Goal: Check status: Check status

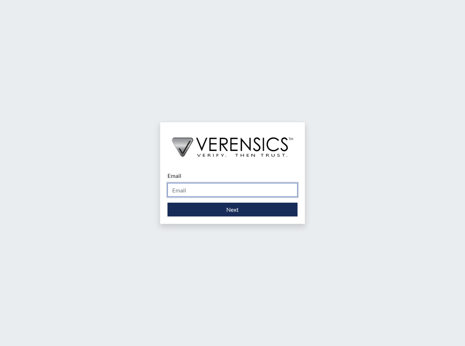
click at [186, 193] on input "Email" at bounding box center [233, 190] width 130 height 14
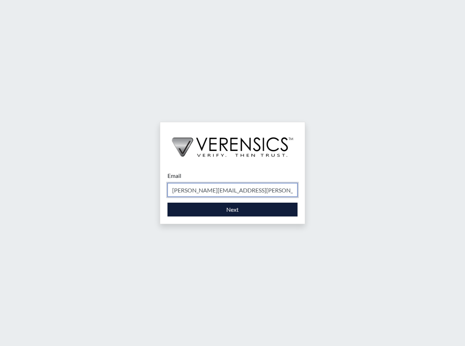
type input "[PERSON_NAME][EMAIL_ADDRESS][PERSON_NAME][DOMAIN_NAME]"
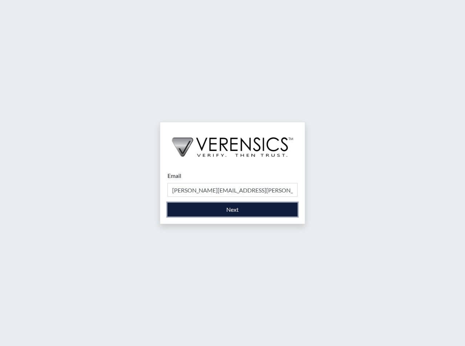
click at [231, 213] on button "Next" at bounding box center [233, 209] width 130 height 14
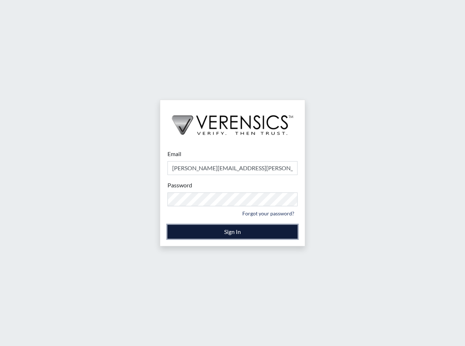
click at [234, 233] on button "Sign In" at bounding box center [233, 232] width 130 height 14
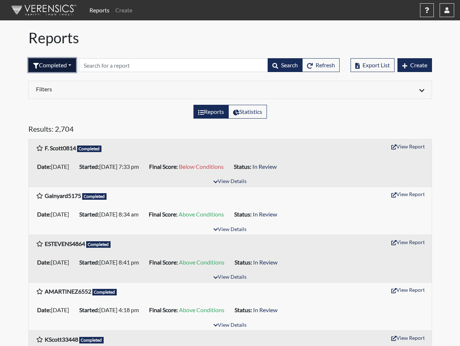
click at [71, 64] on button "Completed" at bounding box center [52, 65] width 48 height 14
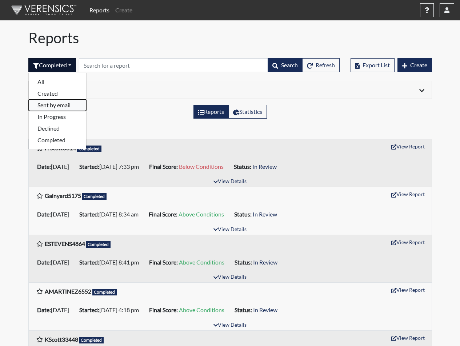
click at [50, 105] on button "Sent by email" at bounding box center [57, 105] width 57 height 12
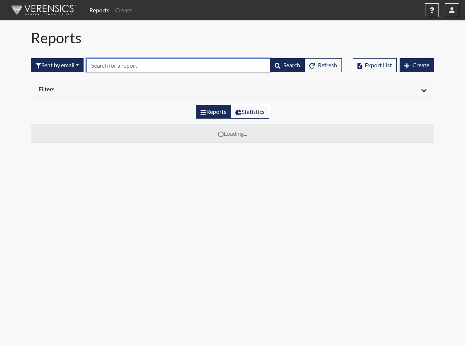
click at [111, 66] on input "text" at bounding box center [178, 65] width 184 height 14
type input "9"
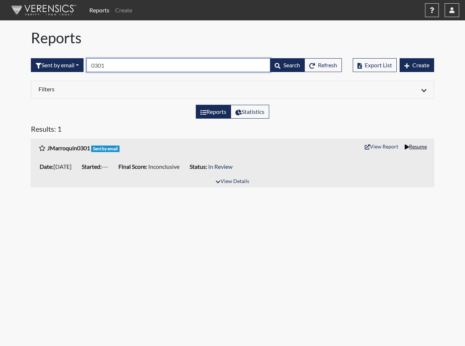
type input "0301"
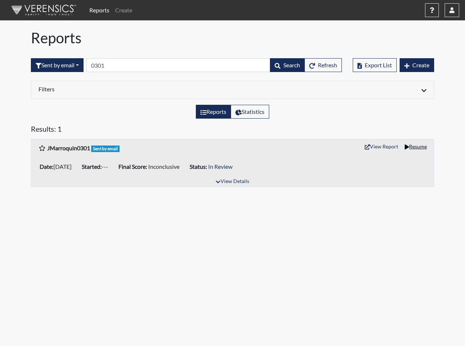
click at [414, 145] on button "Resume" at bounding box center [416, 146] width 29 height 11
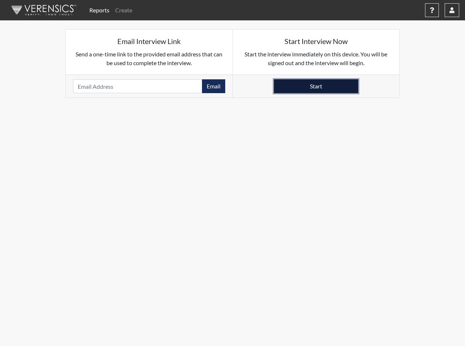
click at [312, 83] on button "Start" at bounding box center [316, 86] width 84 height 14
